Goal: Task Accomplishment & Management: Manage account settings

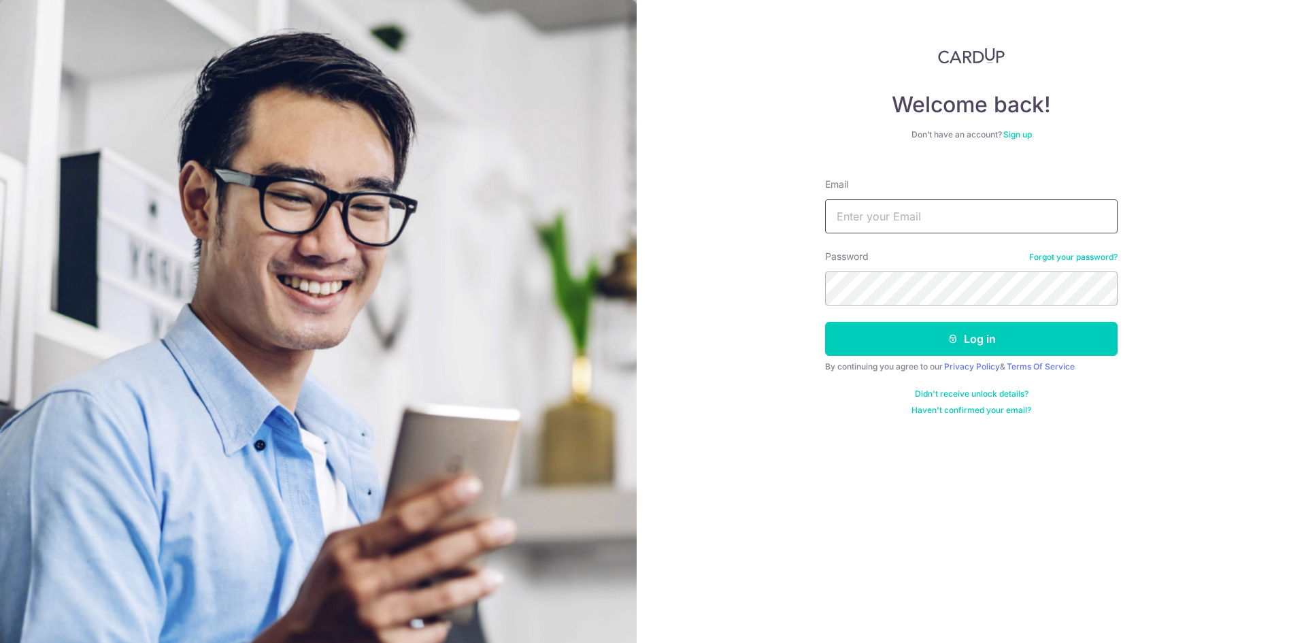
type input "barronsoh@gmail.com"
click at [825, 322] on button "Log in" at bounding box center [971, 339] width 292 height 34
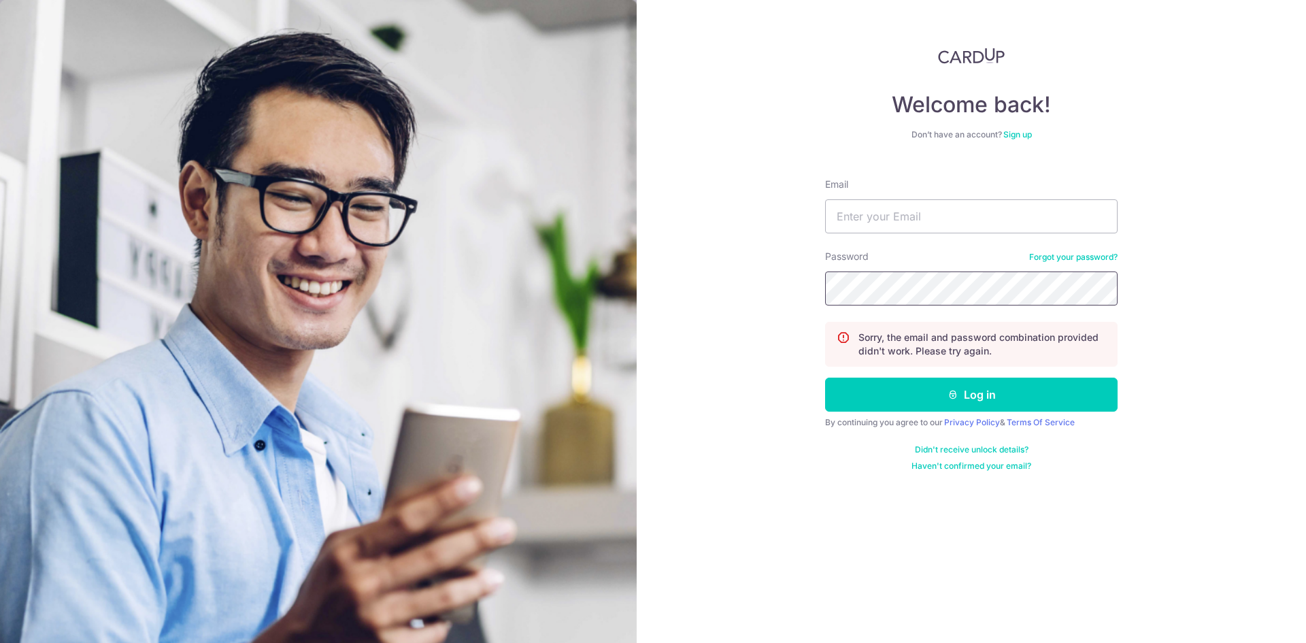
click at [825, 377] on button "Log in" at bounding box center [971, 394] width 292 height 34
click at [1024, 392] on button "Log in" at bounding box center [971, 394] width 292 height 34
drag, startPoint x: 0, startPoint y: 0, endPoint x: 937, endPoint y: 218, distance: 962.1
click at [937, 218] on input "Email" at bounding box center [971, 216] width 292 height 34
type input "[EMAIL_ADDRESS][DOMAIN_NAME]"
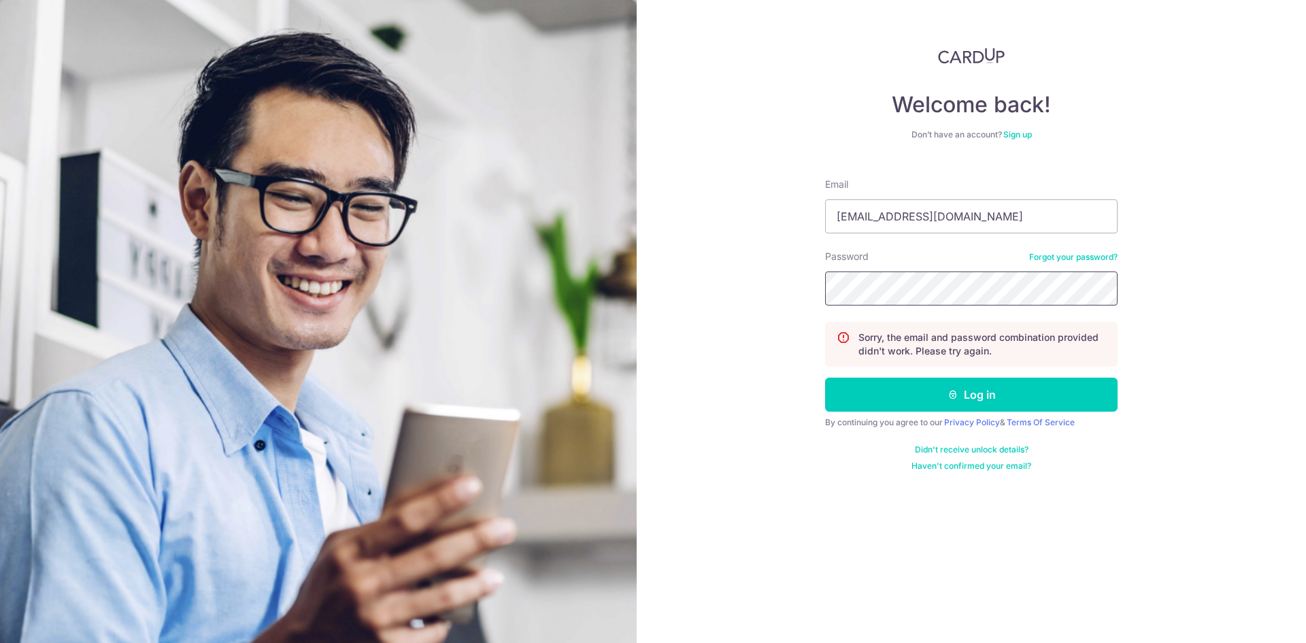
click at [825, 377] on button "Log in" at bounding box center [971, 394] width 292 height 34
click at [940, 385] on button "Log in" at bounding box center [971, 394] width 292 height 34
click at [940, 221] on input "Email" at bounding box center [971, 216] width 292 height 34
type input "#"
type input "barronsoh@gmail.com"
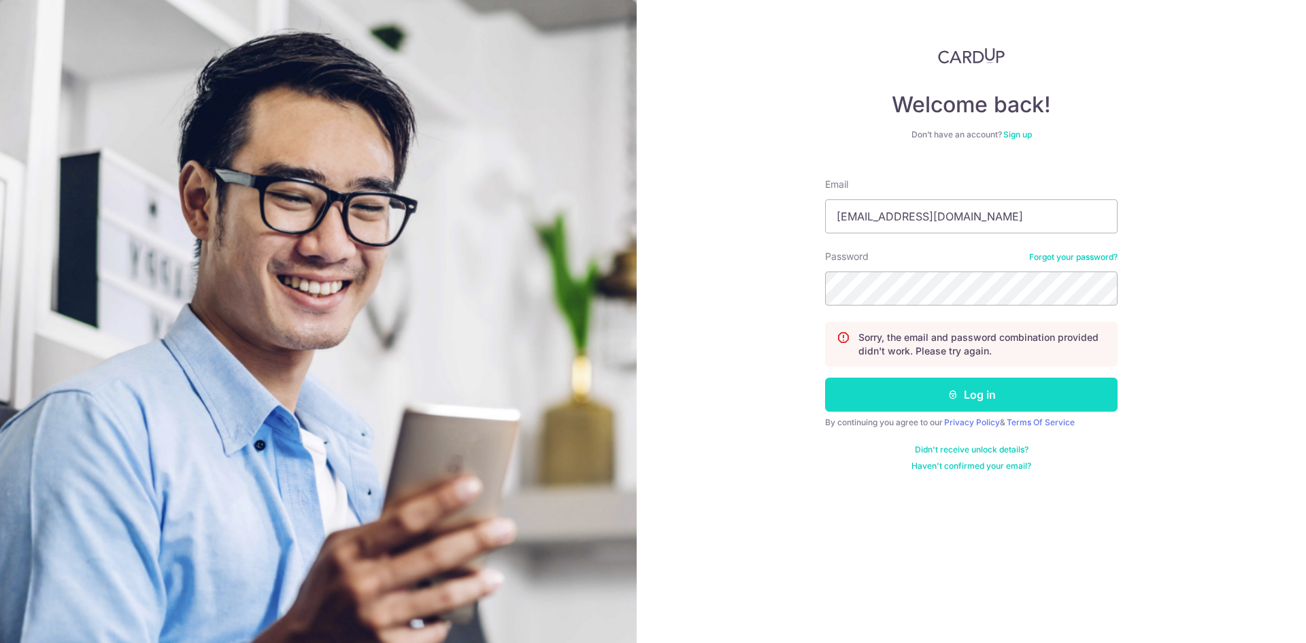
click at [968, 390] on button "Log in" at bounding box center [971, 394] width 292 height 34
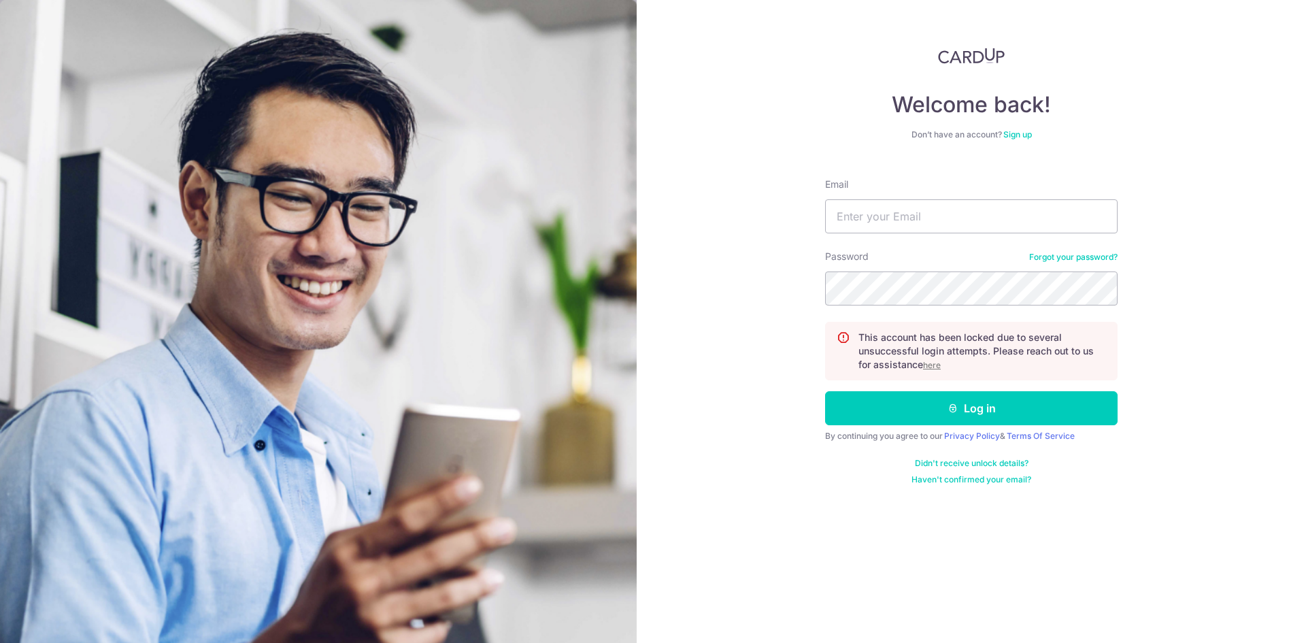
click at [930, 365] on u "here" at bounding box center [932, 365] width 18 height 10
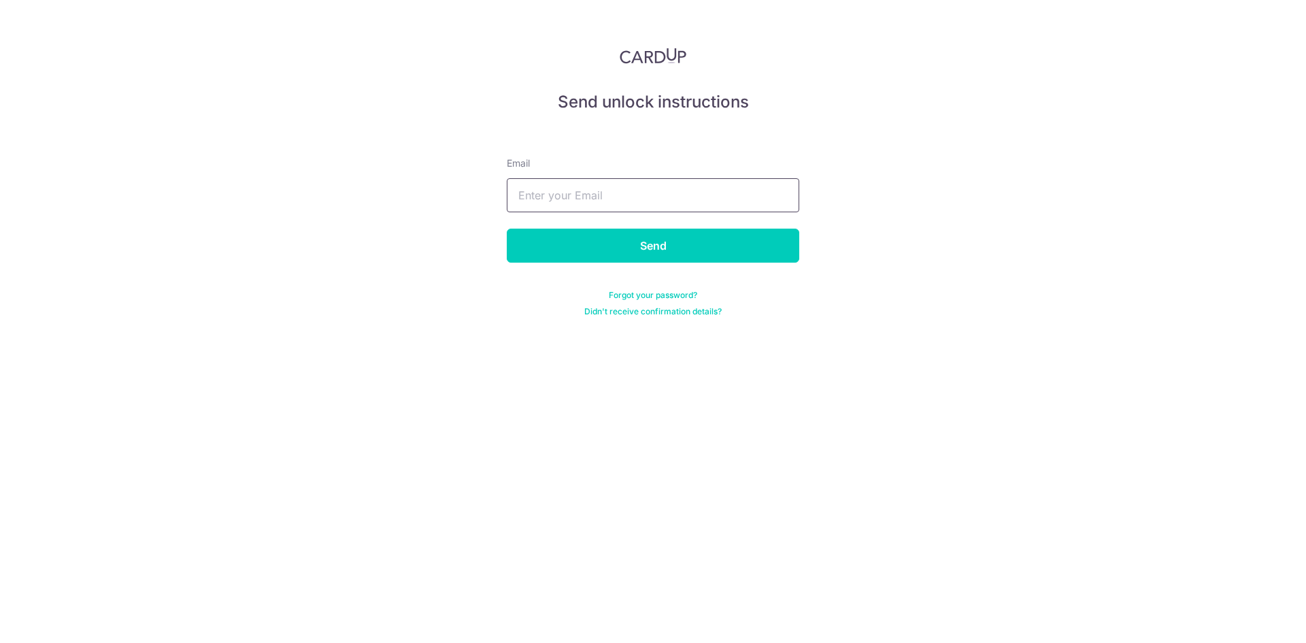
click at [707, 206] on input "text" at bounding box center [653, 195] width 292 height 34
type input "[EMAIL_ADDRESS][DOMAIN_NAME]"
click at [650, 239] on input "Send" at bounding box center [653, 246] width 292 height 34
